Goal: Information Seeking & Learning: Learn about a topic

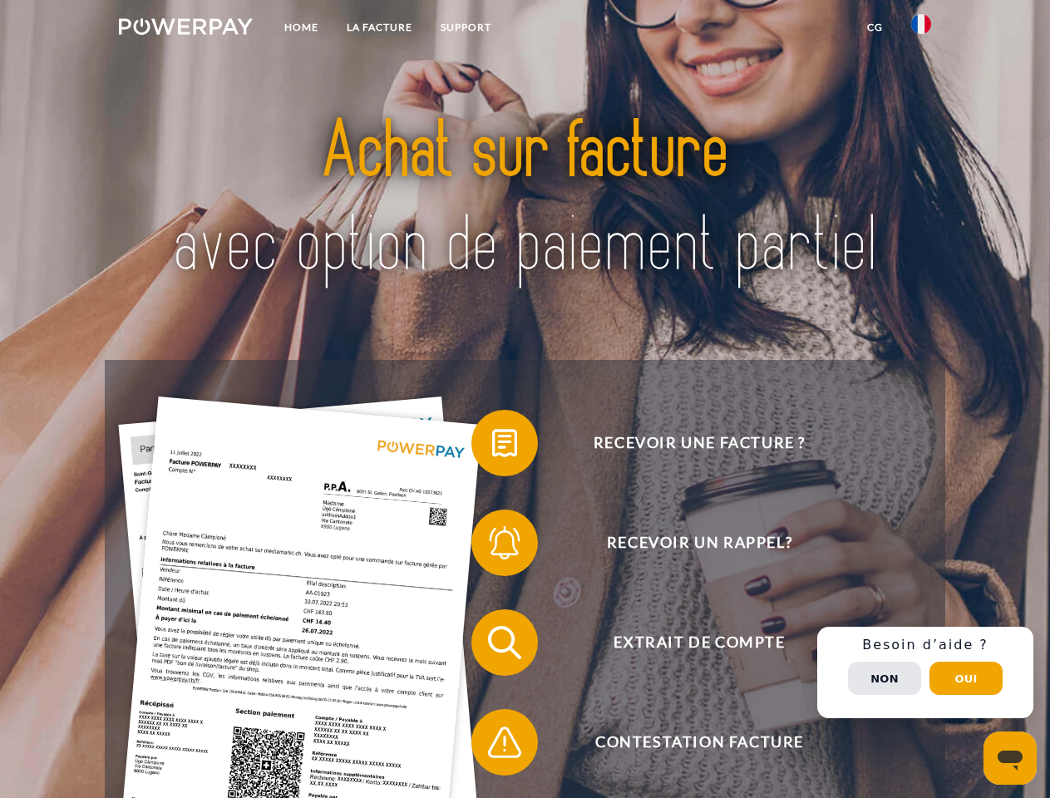
click at [185, 29] on img at bounding box center [186, 26] width 134 height 17
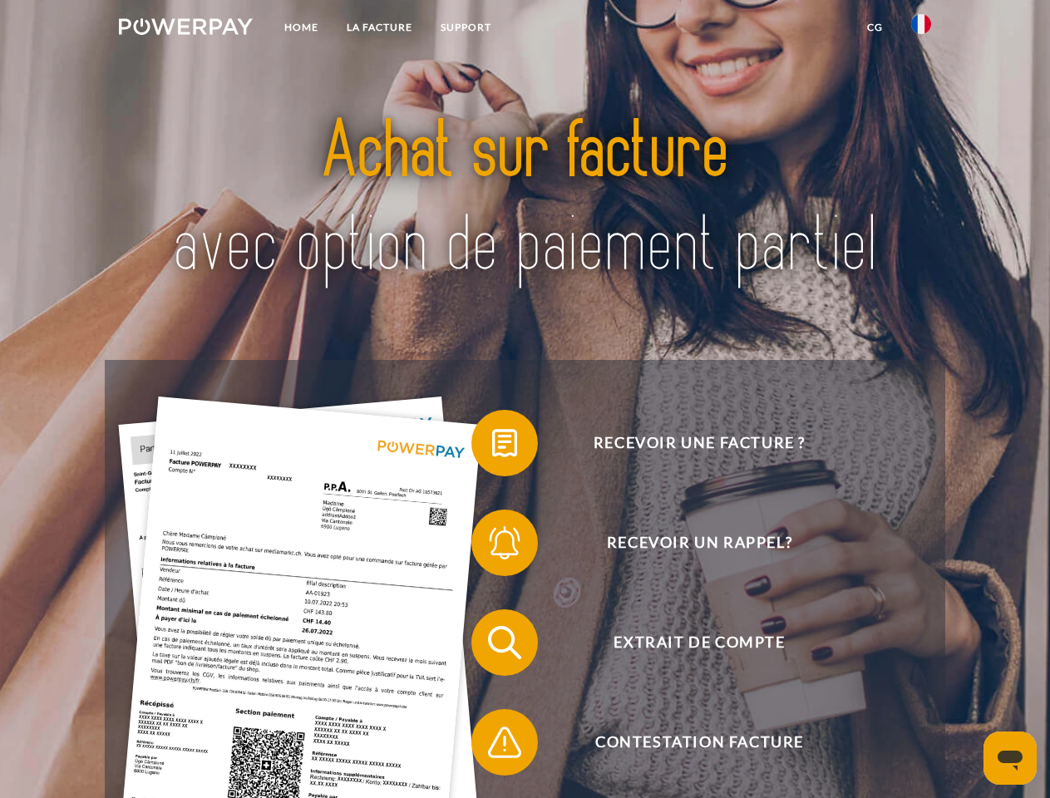
click at [921, 29] on img at bounding box center [921, 24] width 20 height 20
click at [874, 27] on link "CG" at bounding box center [875, 27] width 44 height 30
click at [492, 446] on span at bounding box center [479, 442] width 83 height 83
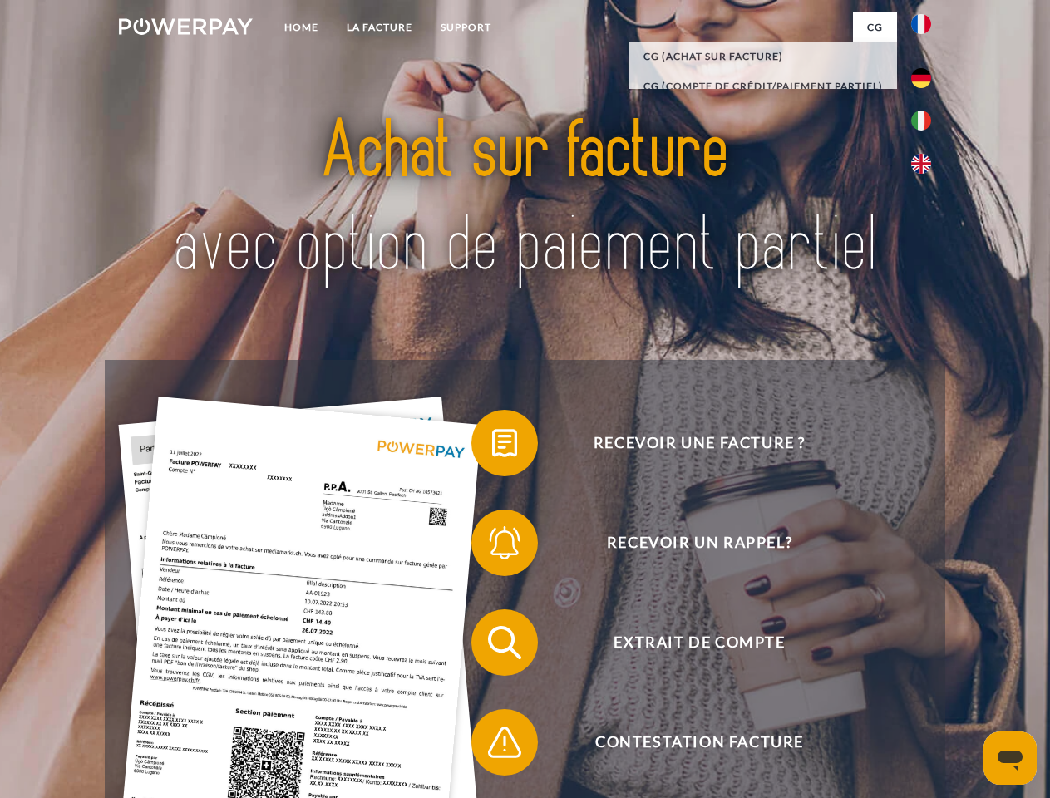
click at [492, 546] on span at bounding box center [479, 542] width 83 height 83
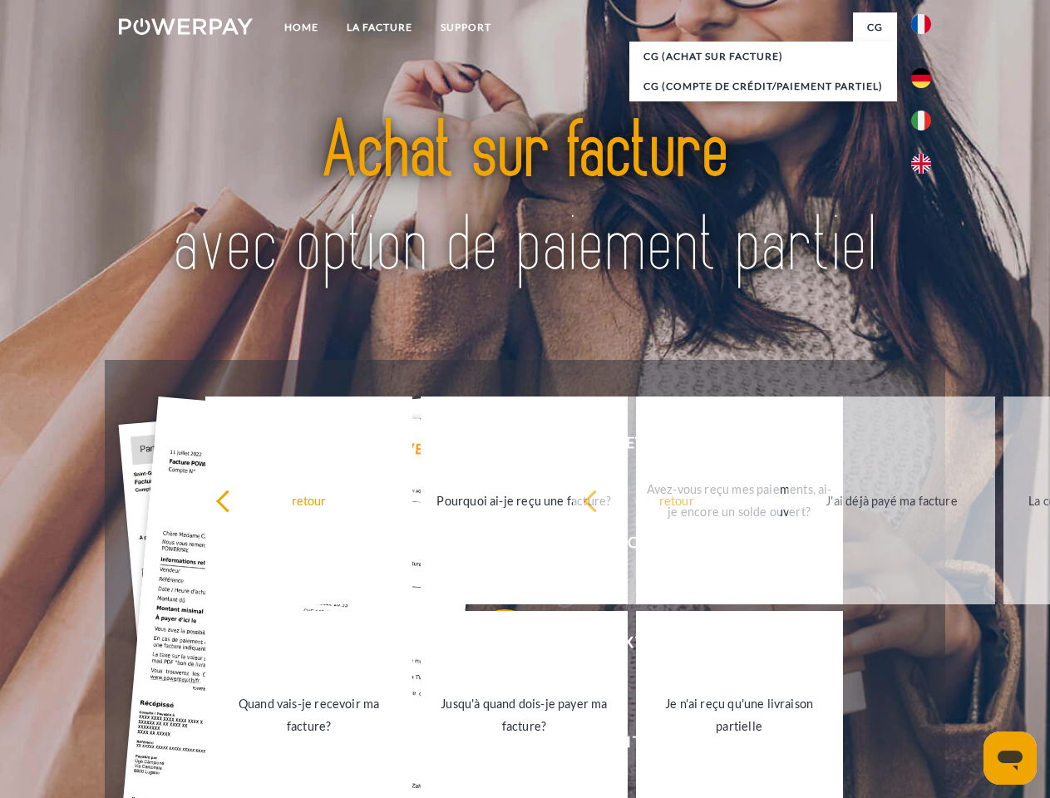
click at [492, 646] on link "Jusqu'à quand dois-je payer ma facture?" at bounding box center [524, 715] width 207 height 208
click at [492, 746] on span at bounding box center [479, 742] width 83 height 83
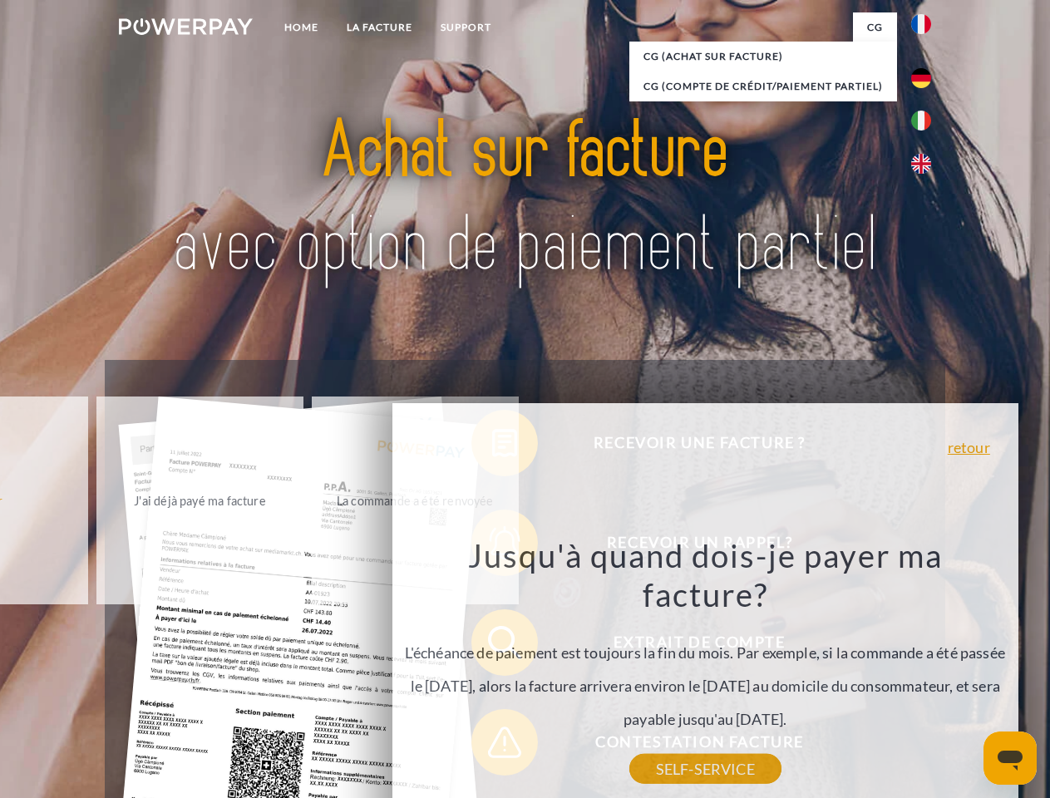
click at [925, 672] on div "Recevoir une facture ? Recevoir un rappel? Extrait de compte retour" at bounding box center [524, 692] width 839 height 665
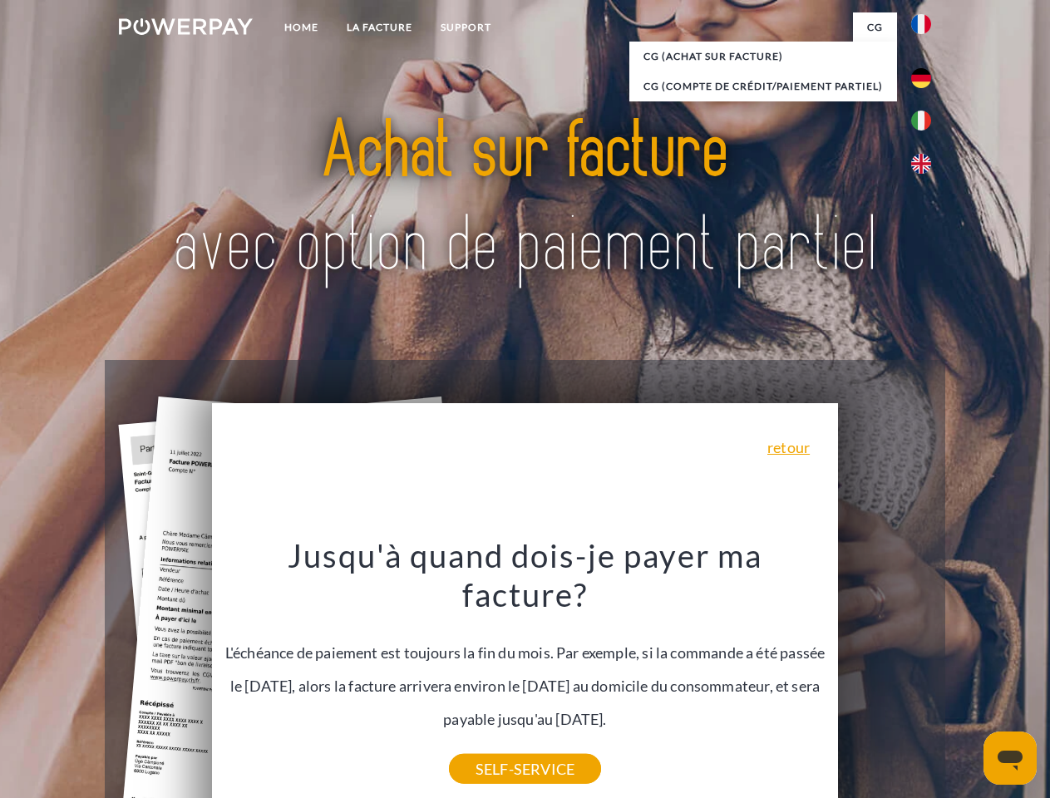
click at [884, 676] on span "Extrait de compte" at bounding box center [698, 642] width 407 height 66
click at [966, 678] on header "Home LA FACTURE Support" at bounding box center [525, 574] width 1050 height 1148
